Goal: Information Seeking & Learning: Learn about a topic

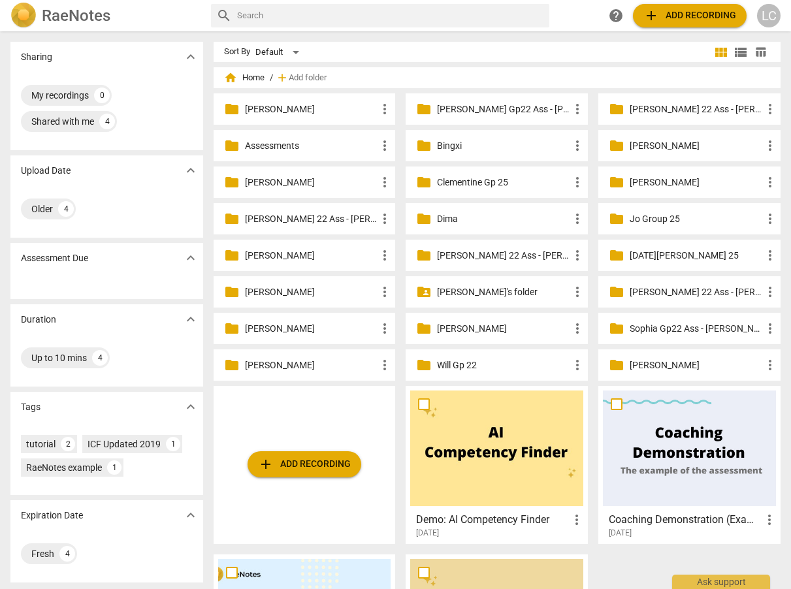
click at [514, 294] on p "[PERSON_NAME]'s folder" at bounding box center [503, 293] width 133 height 14
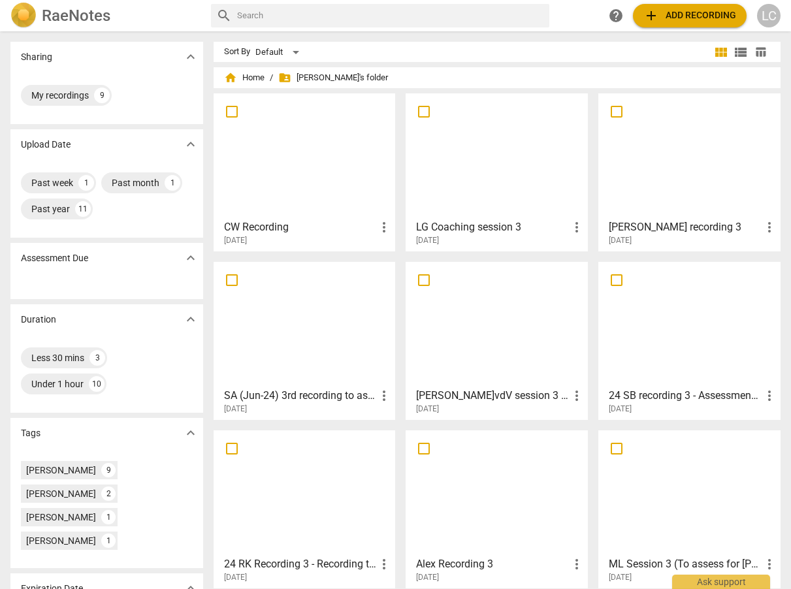
click at [510, 184] on div at bounding box center [496, 156] width 173 height 116
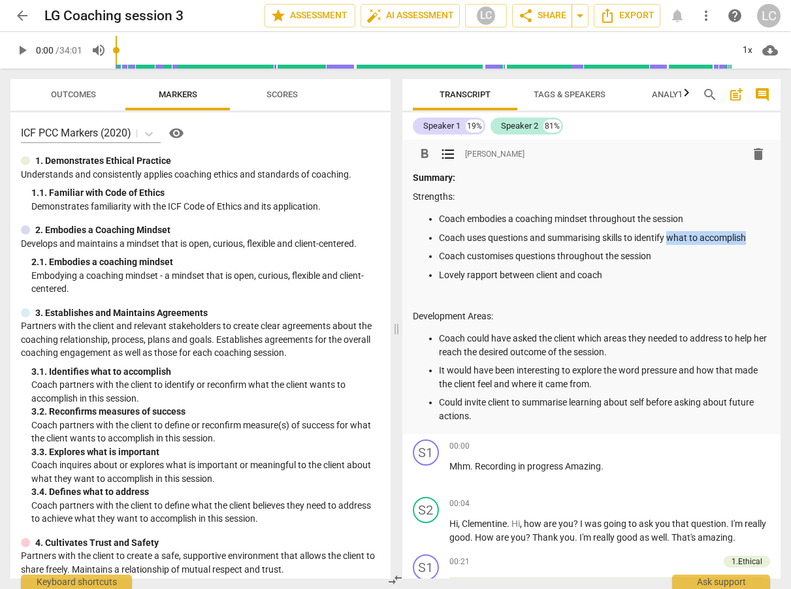
drag, startPoint x: 671, startPoint y: 238, endPoint x: 747, endPoint y: 242, distance: 75.9
click at [747, 242] on p "Coach uses questions and summarising skills to identify what to accomplish" at bounding box center [605, 238] width 332 height 14
click at [432, 126] on div "Speaker 1" at bounding box center [441, 126] width 37 height 13
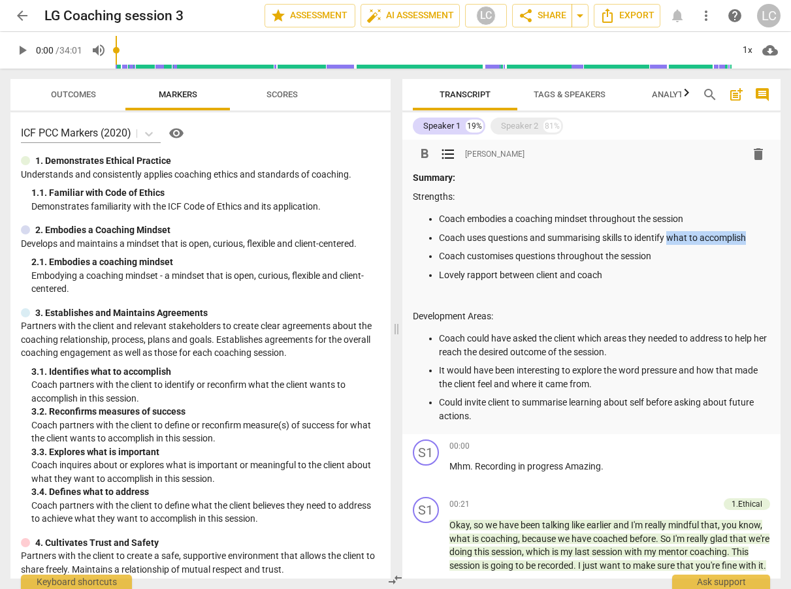
click at [715, 237] on p "Coach uses questions and summarising skills to identify what to accomplish" at bounding box center [605, 238] width 332 height 14
drag, startPoint x: 750, startPoint y: 237, endPoint x: 666, endPoint y: 238, distance: 83.6
click at [666, 238] on p "Coach uses questions and summarising skills to identify what to accomplish" at bounding box center [605, 238] width 332 height 14
click at [439, 245] on p "Coach uses questions and summarising skills to identify the focus of th esession" at bounding box center [605, 238] width 332 height 14
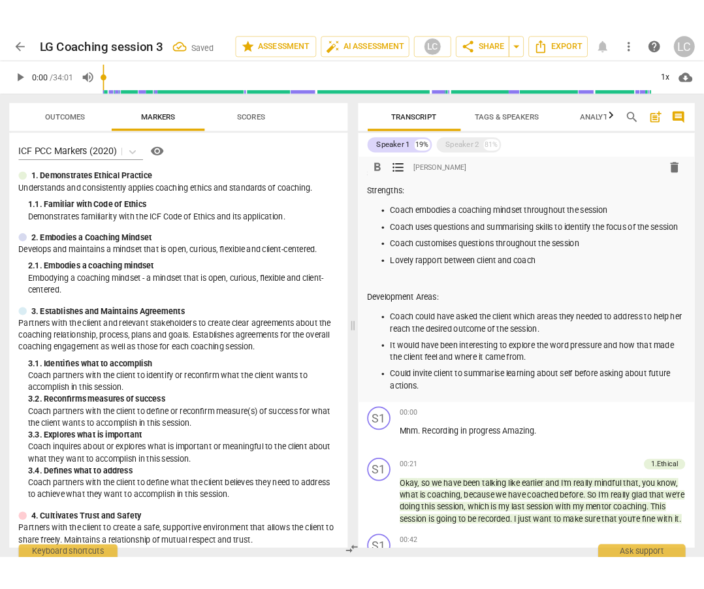
scroll to position [22, 0]
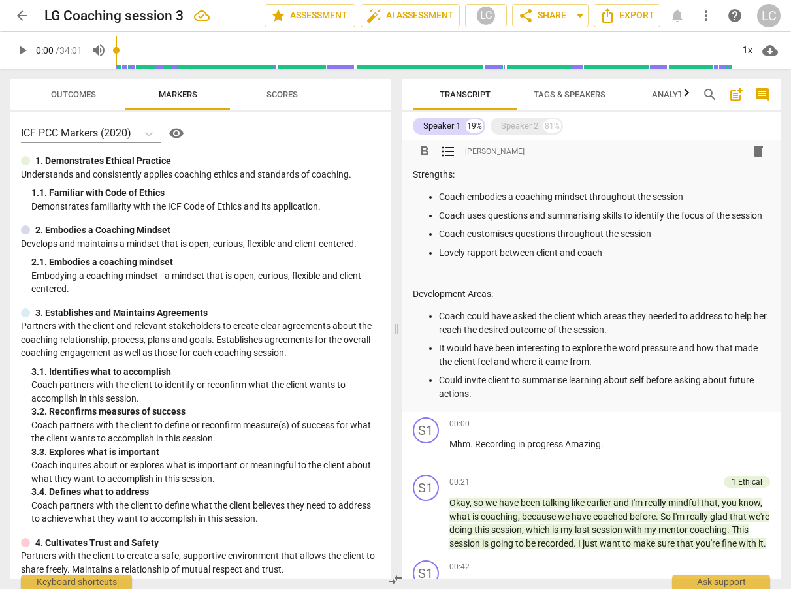
click at [440, 331] on p "Coach could have asked the client which areas they needed to address to help he…" at bounding box center [605, 323] width 332 height 27
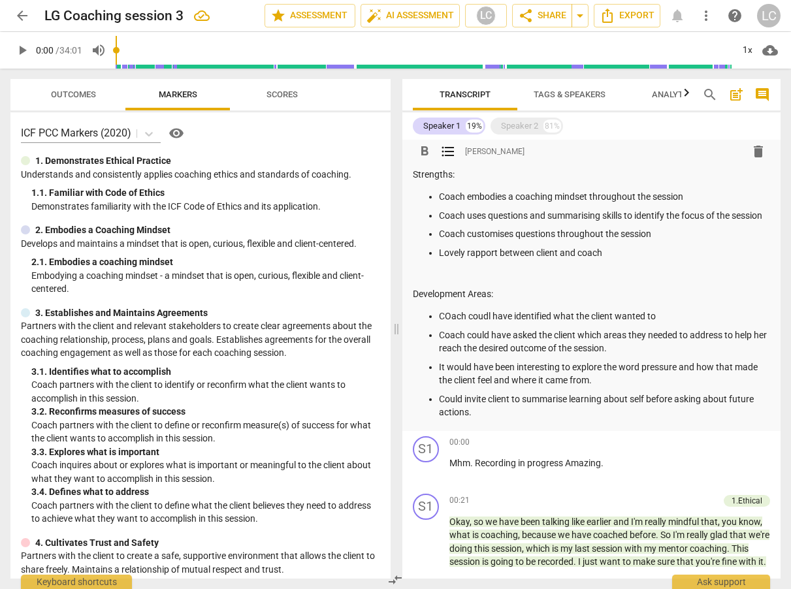
click at [451, 323] on p "COach coudl have identified what the client wanted to" at bounding box center [605, 317] width 332 height 14
click at [489, 323] on p "Coach [PERSON_NAME] have identified what the client wanted to" at bounding box center [605, 317] width 332 height 14
click at [668, 323] on p "Coach could have identified what the client wanted to" at bounding box center [605, 317] width 332 height 14
click at [576, 323] on p "Coach could have identified what the client wanted to" at bounding box center [605, 317] width 332 height 14
drag, startPoint x: 651, startPoint y: 331, endPoint x: 693, endPoint y: 331, distance: 41.2
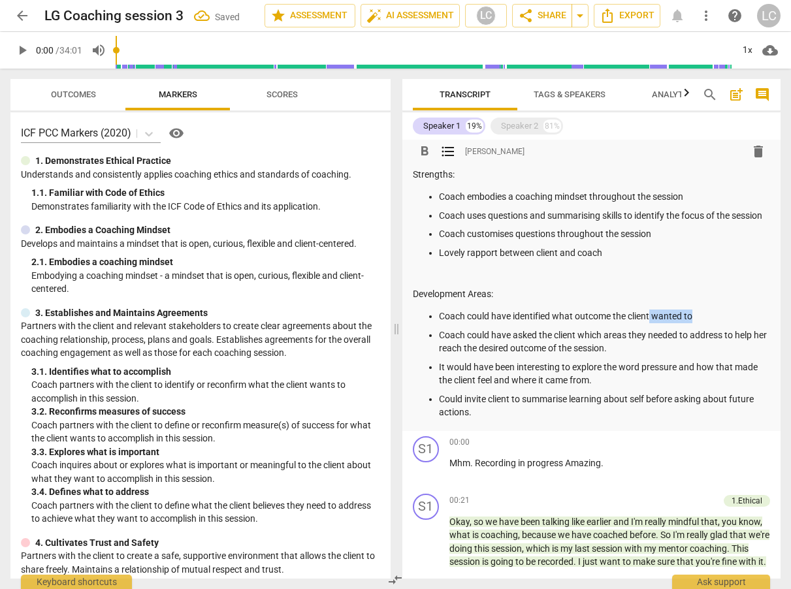
click at [693, 323] on p "Coach could have identified what outcome the client wanted to" at bounding box center [605, 317] width 332 height 14
drag, startPoint x: 649, startPoint y: 413, endPoint x: 752, endPoint y: 421, distance: 103.5
click at [752, 420] on p "Could invite client to summarise learning about self before asking about future…" at bounding box center [605, 406] width 332 height 27
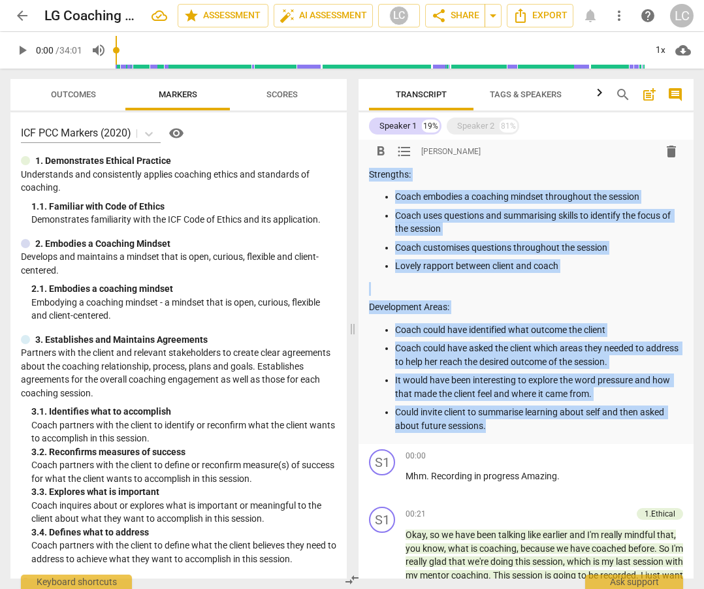
drag, startPoint x: 369, startPoint y: 173, endPoint x: 546, endPoint y: 418, distance: 302.0
click at [631, 432] on div "Summary: Strengths: Coach embodies a coaching mindset throughout the session Co…" at bounding box center [526, 291] width 314 height 284
copy div "Strengths: Coach embodies a coaching mindset throughout the session Coach uses …"
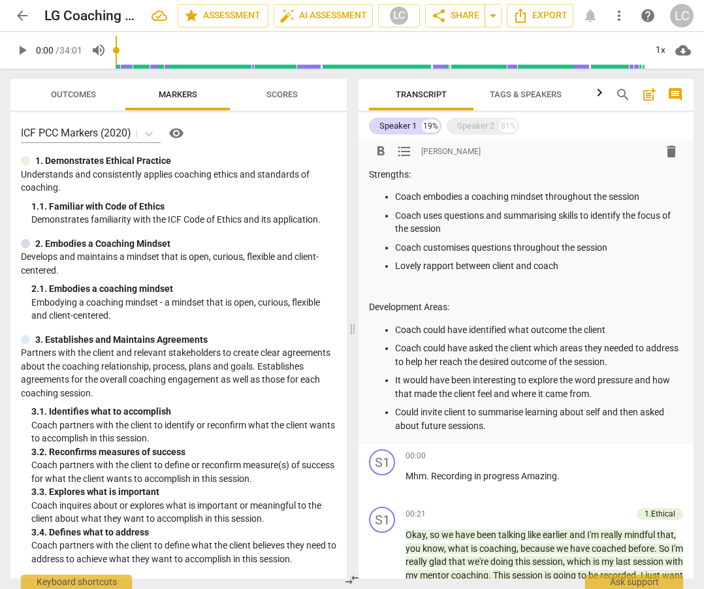
click at [510, 251] on p "Coach customises questions throughout the session" at bounding box center [539, 248] width 288 height 14
